Goal: Task Accomplishment & Management: Use online tool/utility

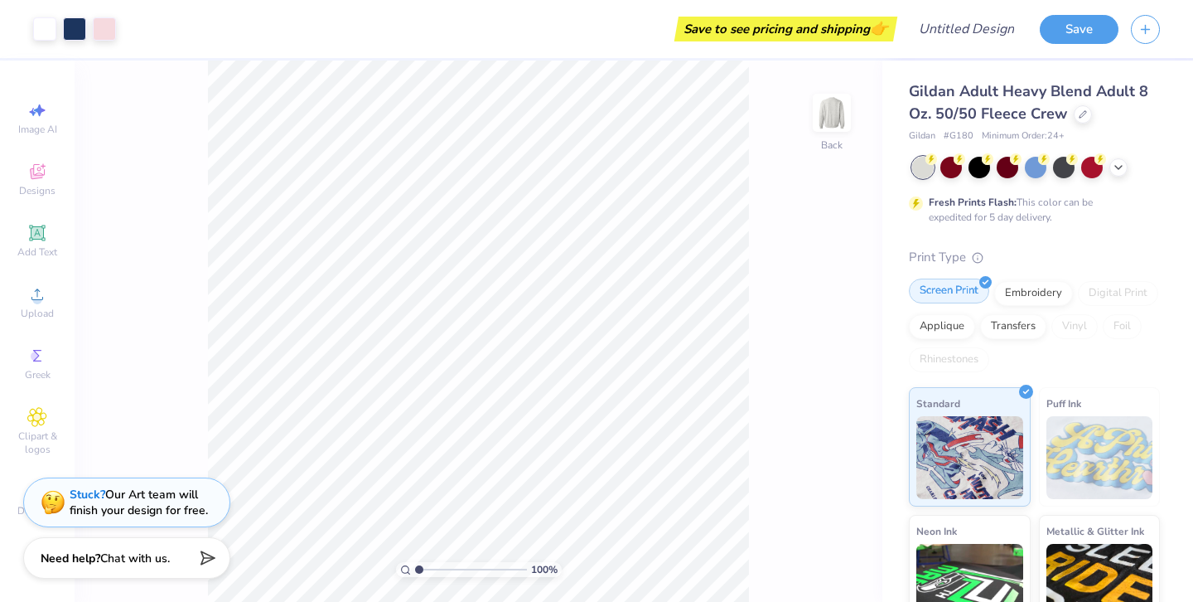
click at [959, 294] on div "Screen Print" at bounding box center [949, 290] width 80 height 25
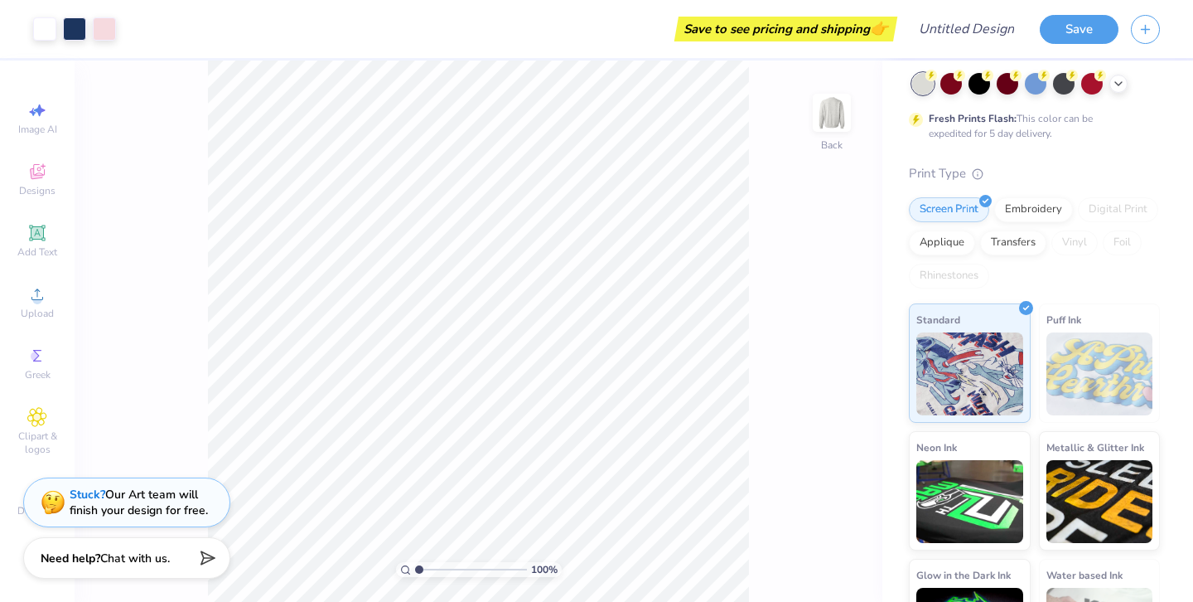
scroll to position [160, 0]
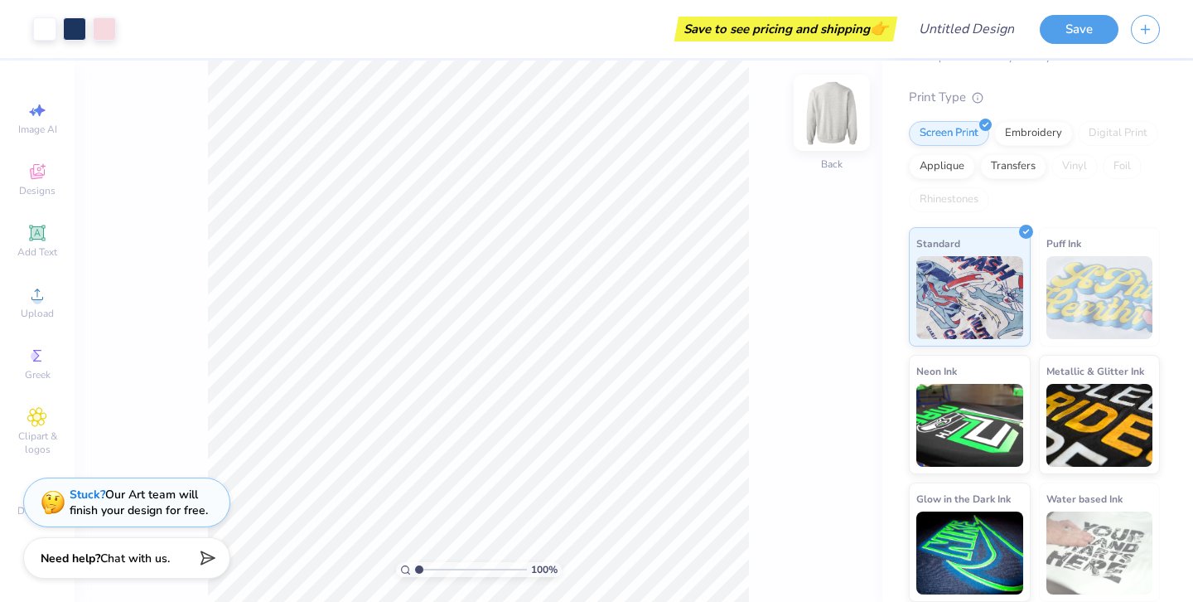
click at [815, 114] on img at bounding box center [832, 113] width 66 height 66
click at [837, 108] on img at bounding box center [832, 113] width 66 height 66
click at [42, 29] on div at bounding box center [44, 27] width 23 height 23
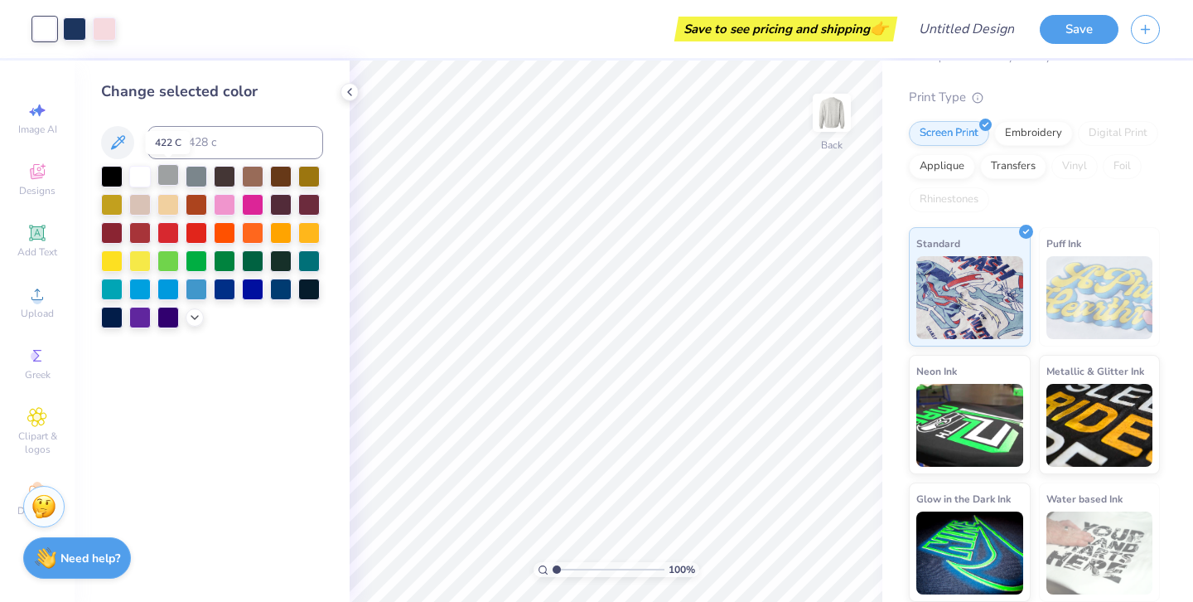
click at [173, 174] on div at bounding box center [168, 175] width 22 height 22
click at [147, 175] on div at bounding box center [140, 175] width 22 height 22
click at [159, 176] on div at bounding box center [168, 175] width 22 height 22
click at [74, 38] on div at bounding box center [74, 27] width 23 height 23
click at [98, 29] on div at bounding box center [104, 27] width 23 height 23
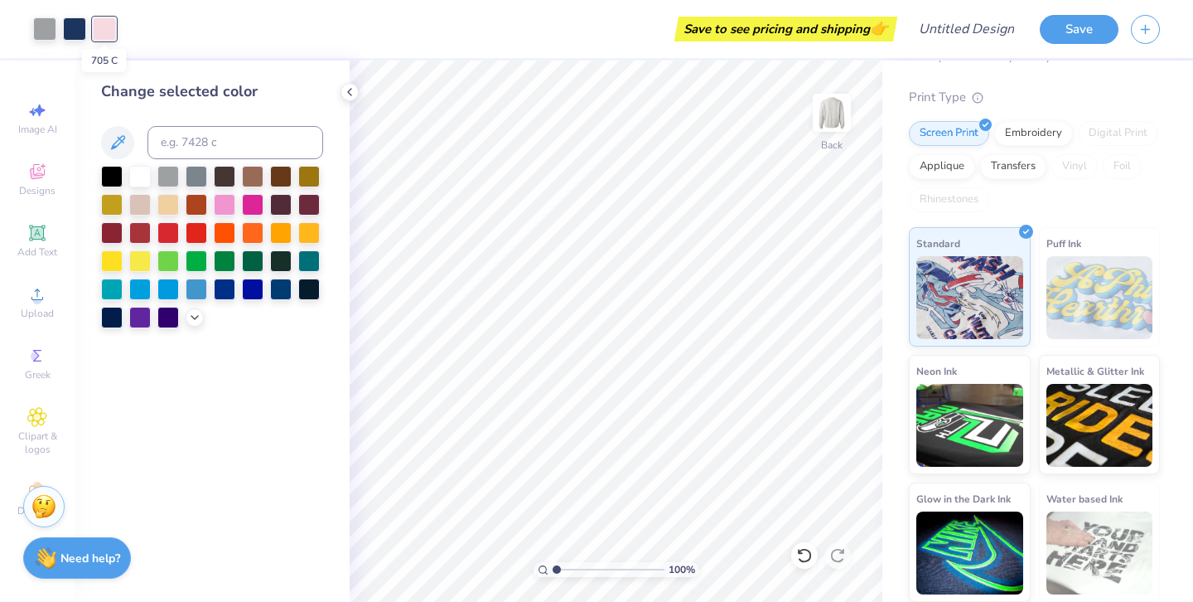
click at [101, 29] on div at bounding box center [104, 28] width 23 height 23
click at [222, 216] on div at bounding box center [212, 247] width 222 height 162
click at [220, 204] on div at bounding box center [225, 203] width 22 height 22
click at [139, 172] on div at bounding box center [140, 175] width 22 height 22
click at [172, 176] on div at bounding box center [168, 175] width 22 height 22
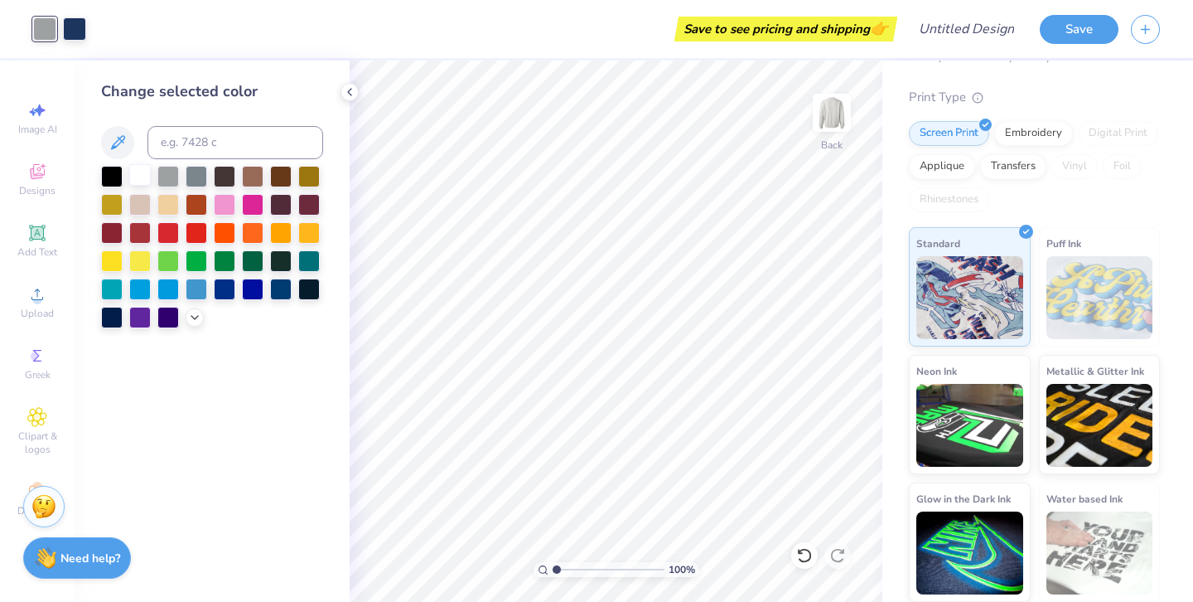
click at [143, 180] on div at bounding box center [140, 175] width 22 height 22
